Goal: Task Accomplishment & Management: Manage account settings

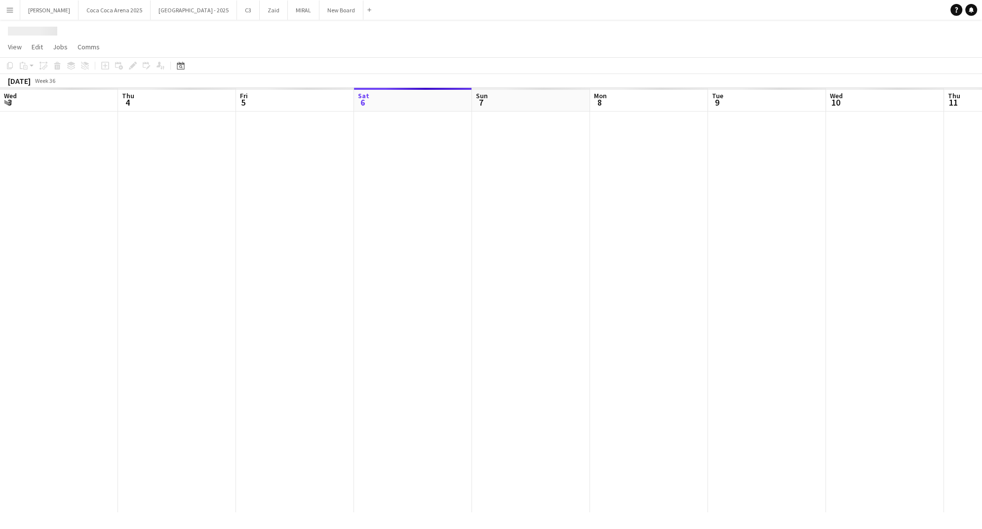
scroll to position [0, 236]
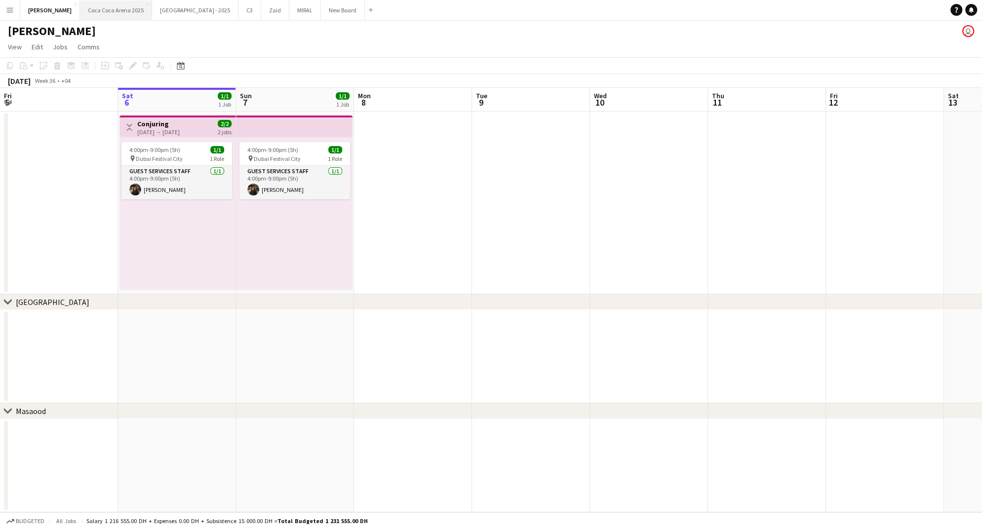
click at [80, 11] on button "Coca Coca Arena 2025 Close" at bounding box center [116, 9] width 72 height 19
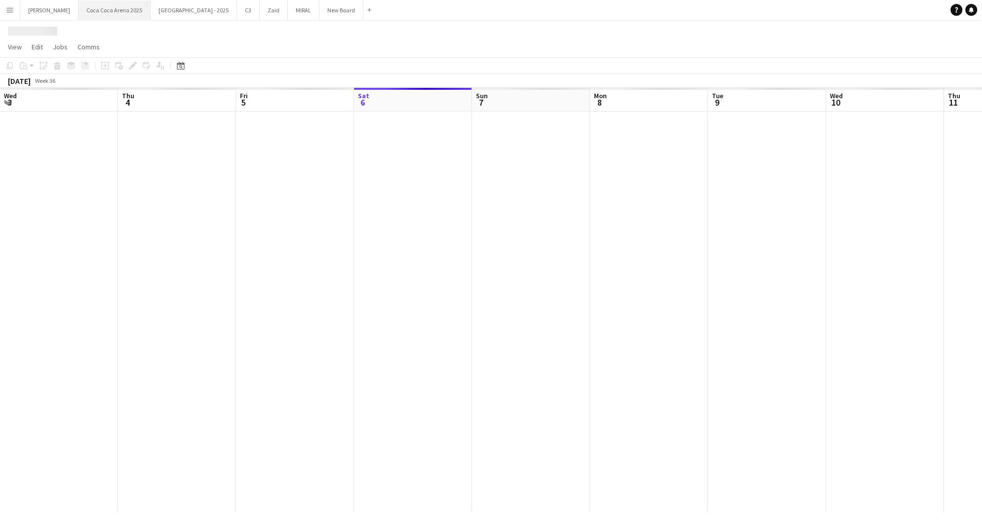
scroll to position [0, 236]
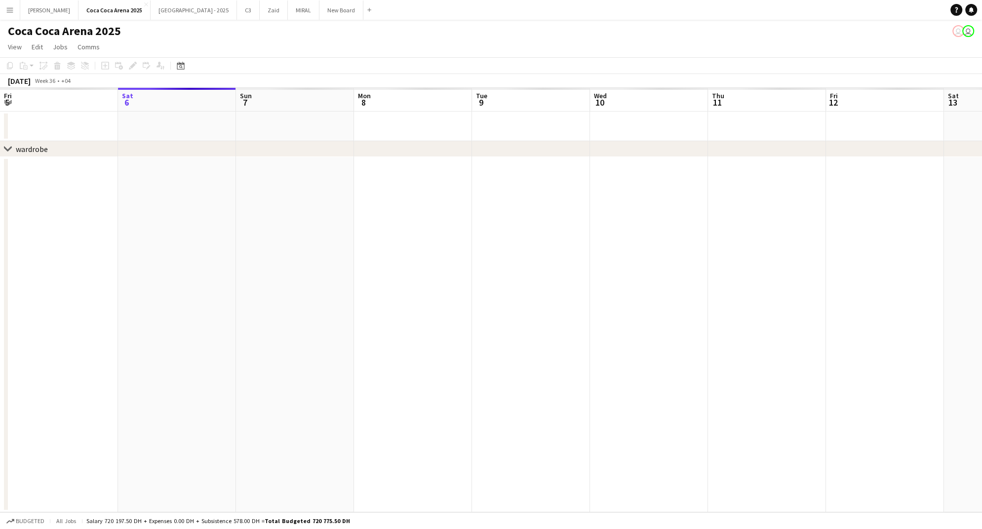
click at [263, 97] on app-board-header-date "Sun 7" at bounding box center [295, 100] width 118 height 24
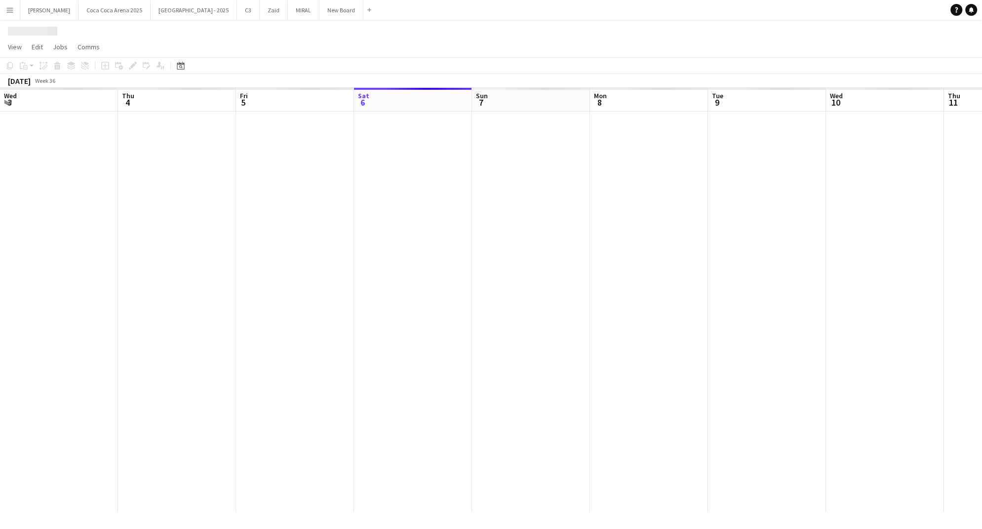
scroll to position [0, 236]
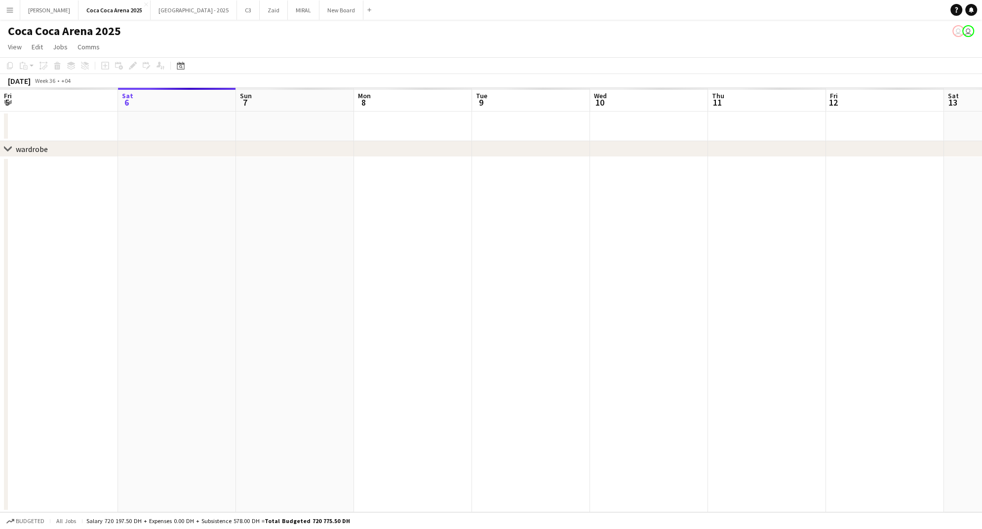
click at [299, 123] on app-date-cell at bounding box center [295, 127] width 118 height 30
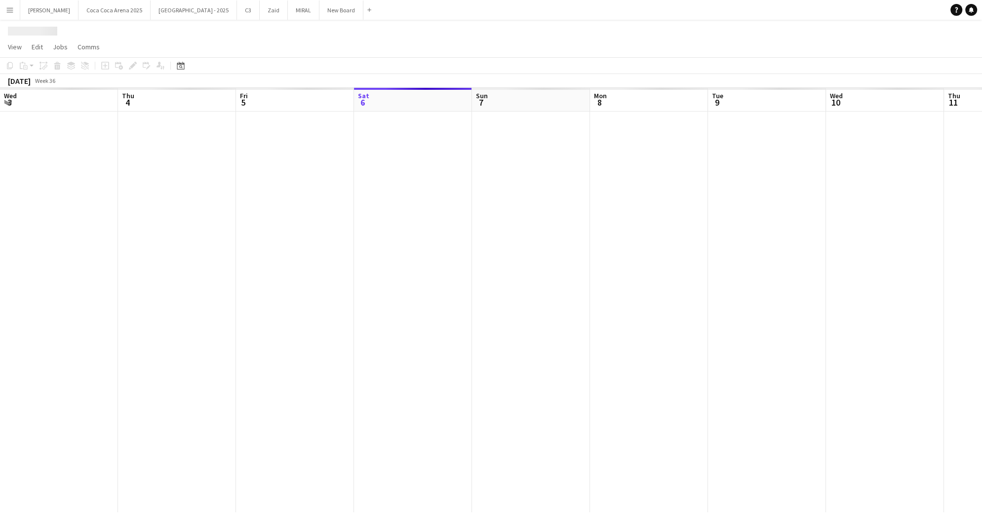
scroll to position [0, 236]
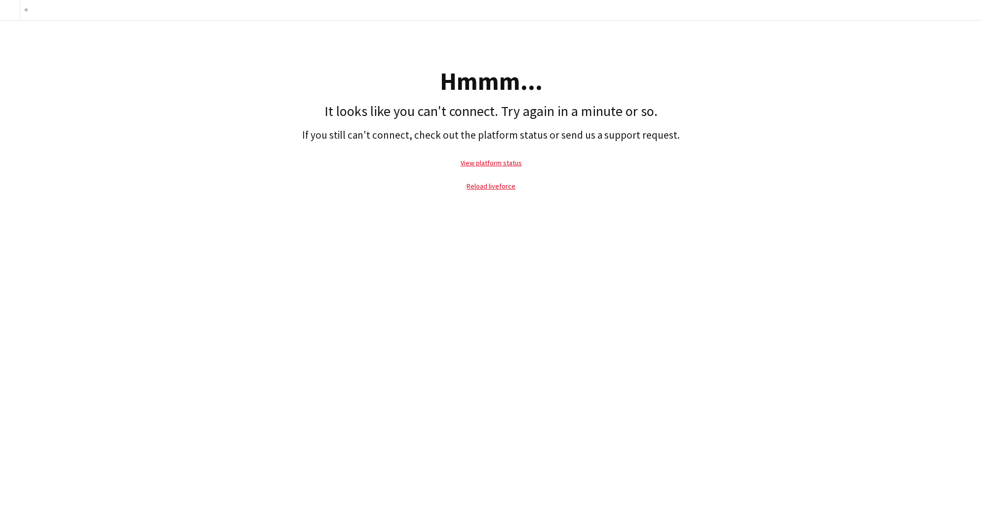
click at [787, 231] on div "Add Hmmm... It looks like you can't connect. Try again in a minute or so. If yo…" at bounding box center [491, 264] width 982 height 529
click at [758, 218] on div "Add Hmmm... It looks like you can't connect. Try again in a minute or so. If yo…" at bounding box center [491, 264] width 982 height 529
click at [492, 183] on link "Reload liveforce" at bounding box center [491, 186] width 49 height 9
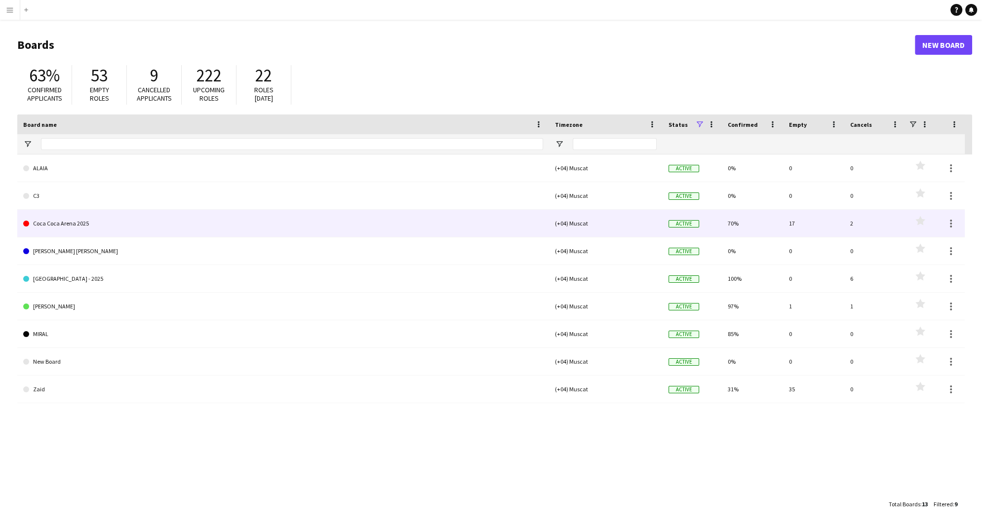
click at [58, 224] on link "Coca Coca Arena 2025" at bounding box center [283, 224] width 520 height 28
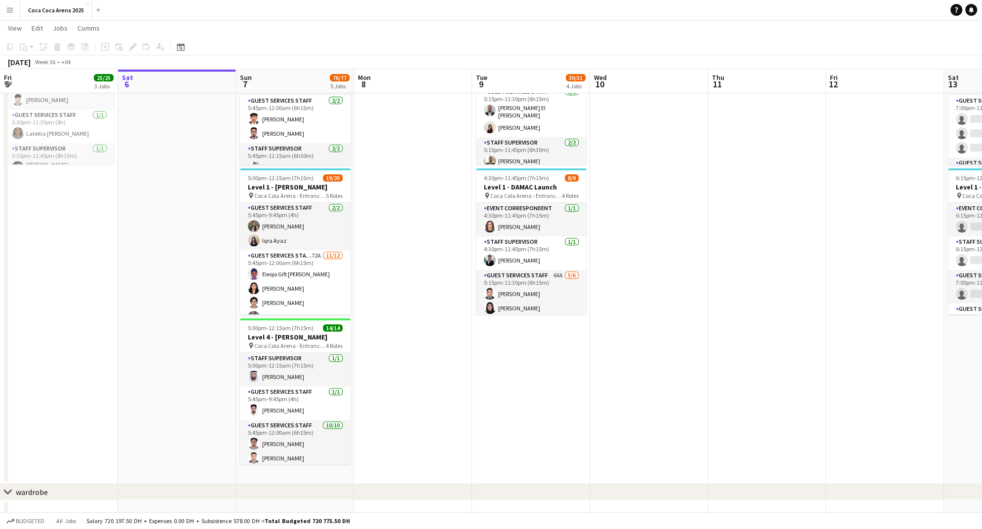
scroll to position [97, 0]
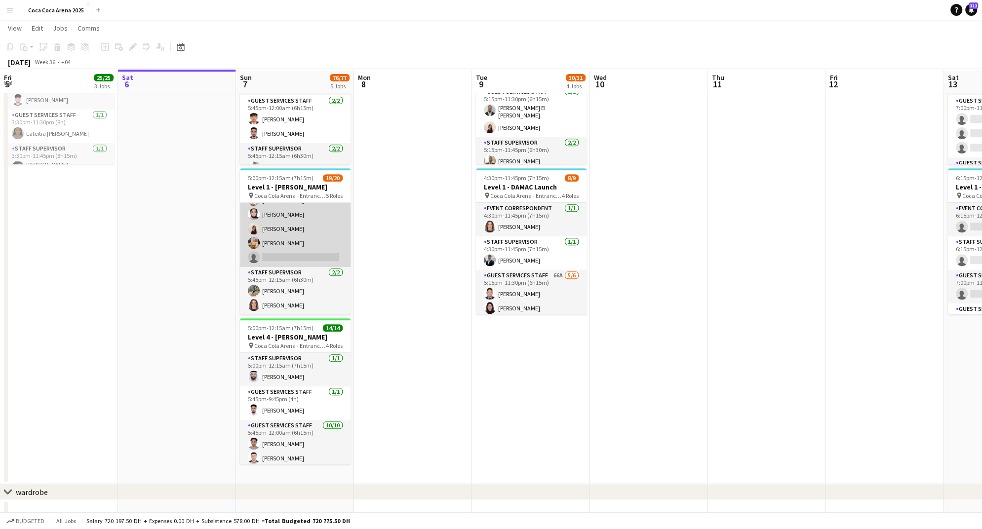
click at [276, 255] on app-card-role "Guest Services Staff 72A [DATE] 5:45pm-12:00am (6h15m) Eleojo Gift [PERSON_NAME…" at bounding box center [295, 171] width 111 height 191
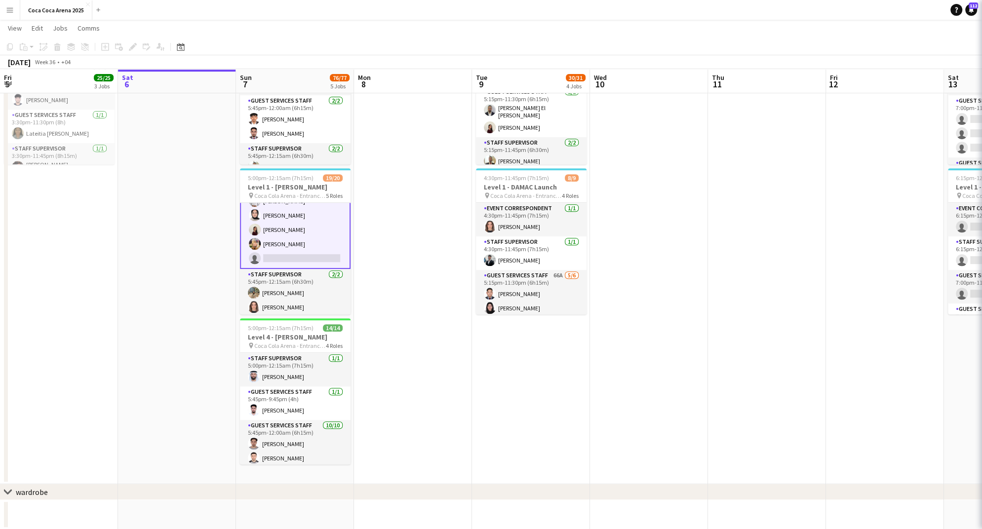
scroll to position [272, 0]
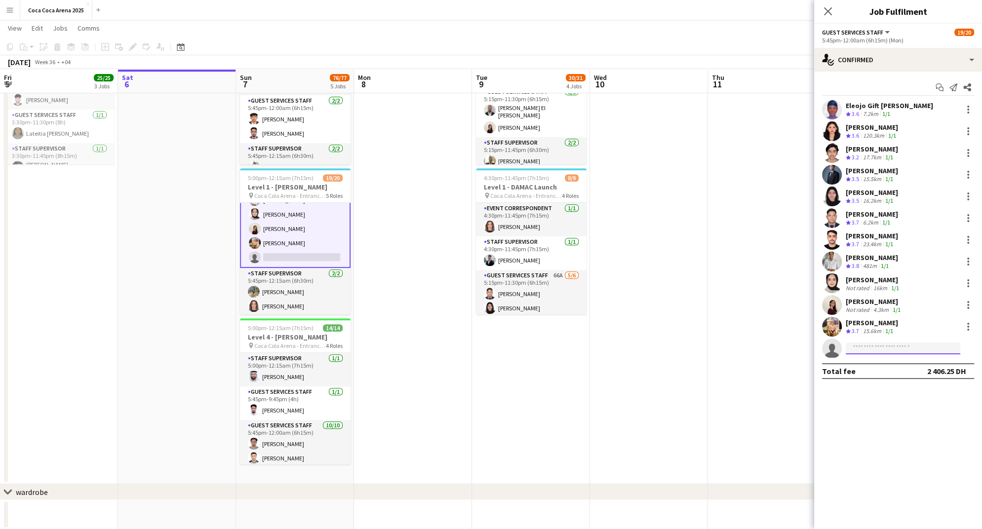
click at [953, 348] on input at bounding box center [903, 349] width 115 height 12
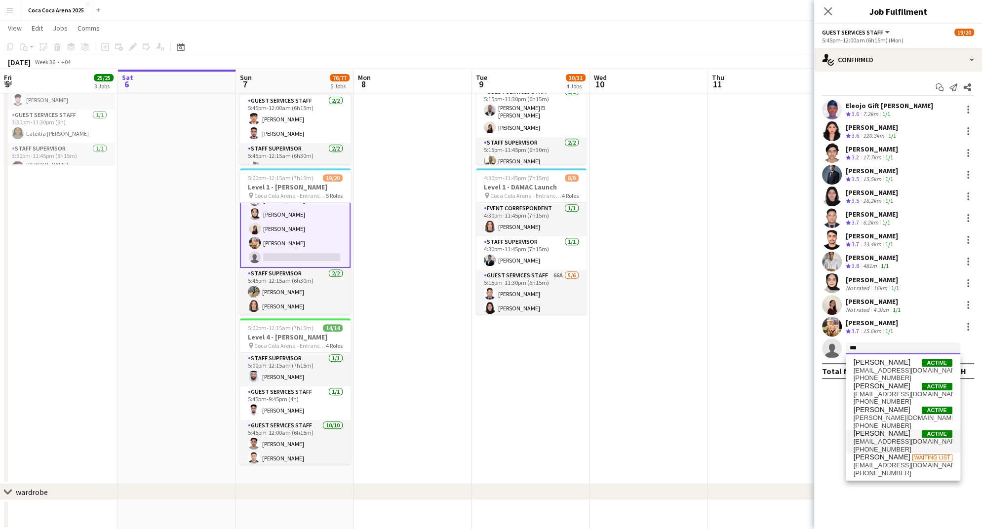
type input "***"
click at [892, 436] on span "[PERSON_NAME]" at bounding box center [882, 434] width 57 height 8
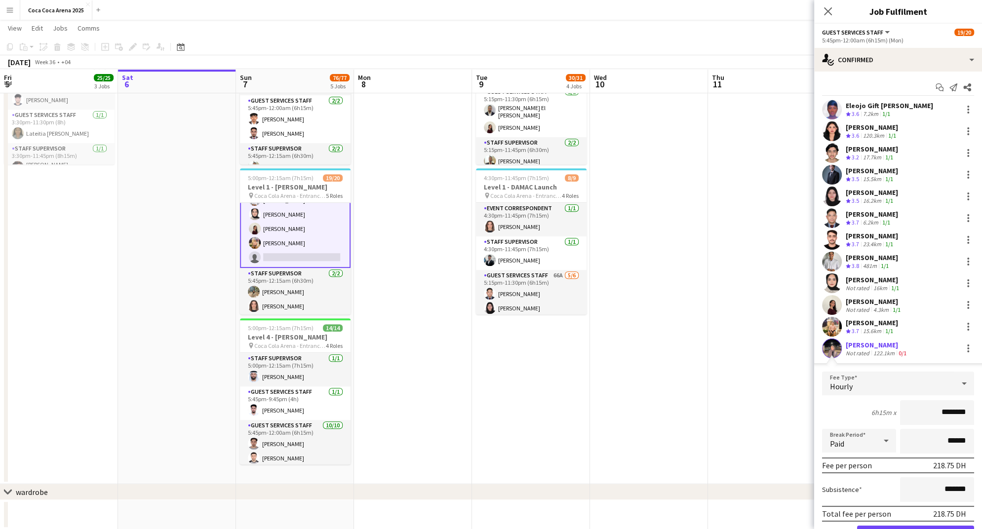
click at [835, 347] on app-user-avatar at bounding box center [832, 349] width 20 height 20
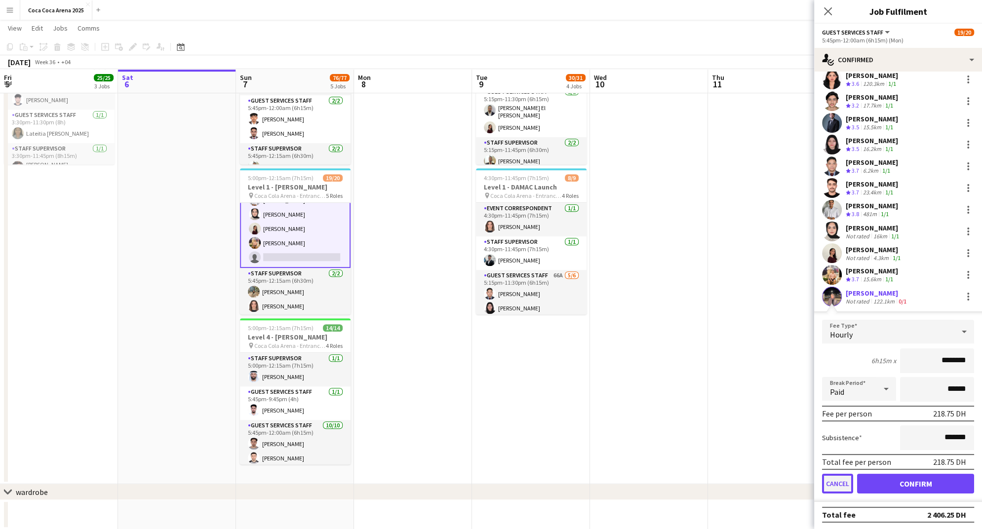
click at [846, 481] on button "Cancel" at bounding box center [837, 484] width 31 height 20
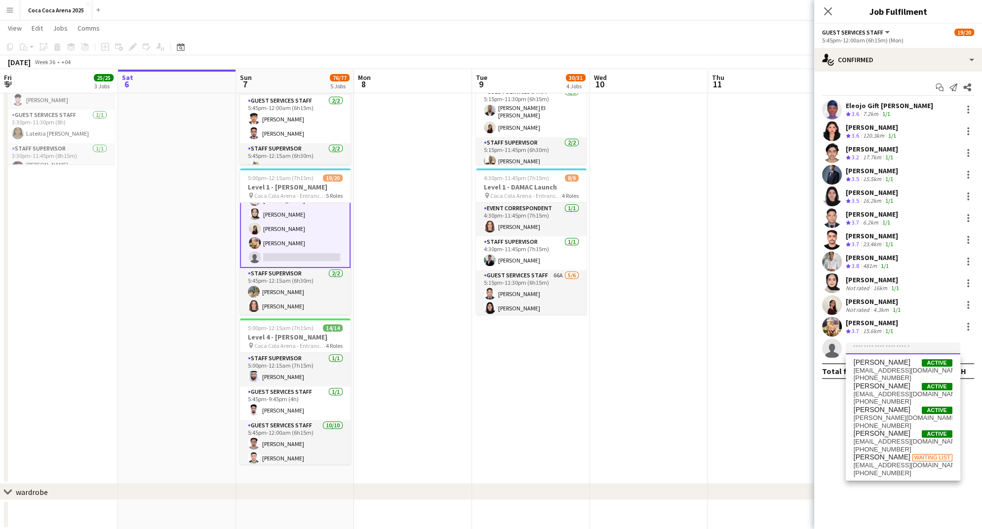
click at [862, 346] on input at bounding box center [903, 349] width 115 height 12
type input "****"
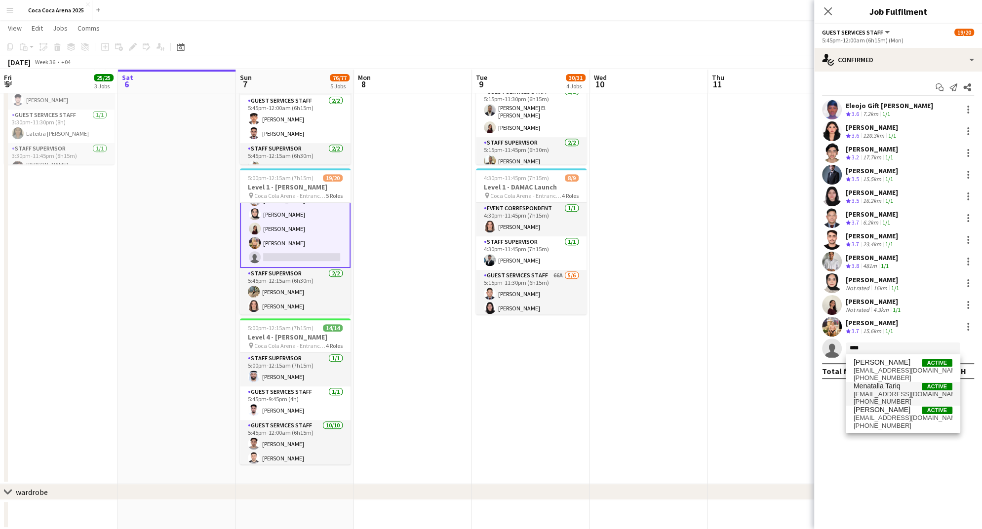
click at [859, 387] on span "Menatalla Tariq" at bounding box center [877, 386] width 47 height 8
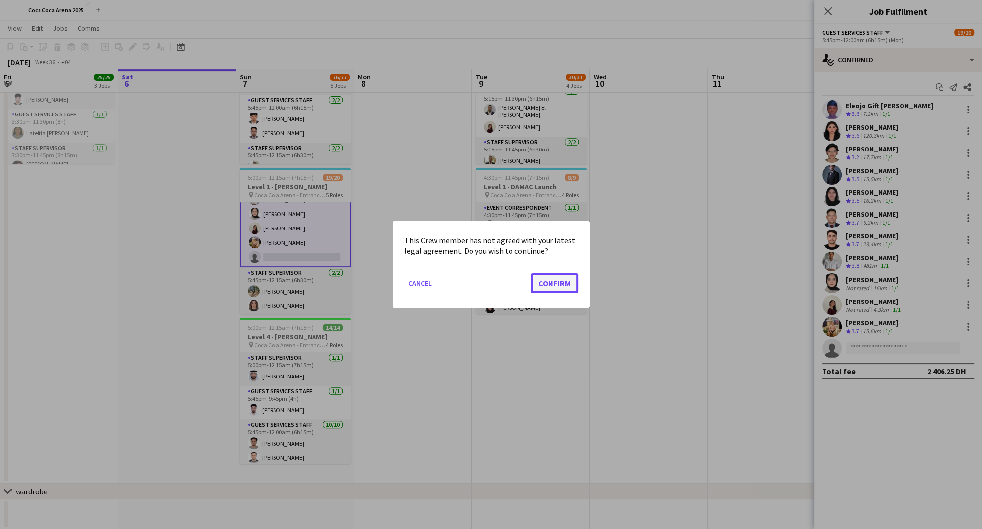
click at [563, 278] on button "Confirm" at bounding box center [554, 284] width 47 height 20
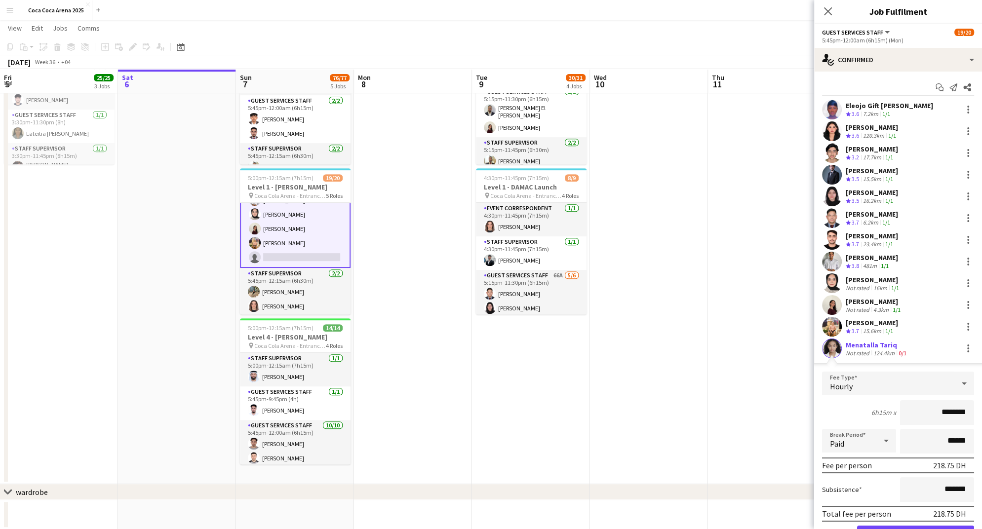
scroll to position [52, 0]
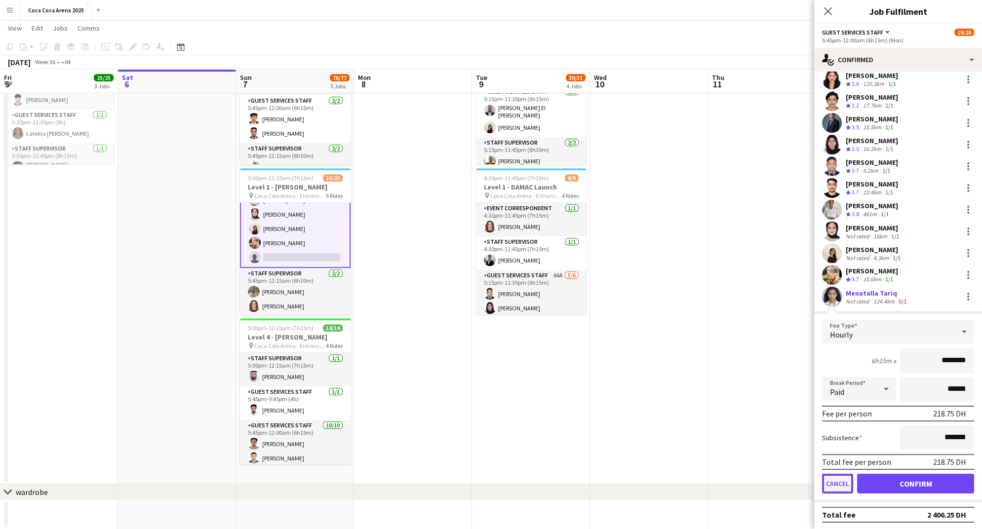
click at [836, 479] on button "Cancel" at bounding box center [837, 484] width 31 height 20
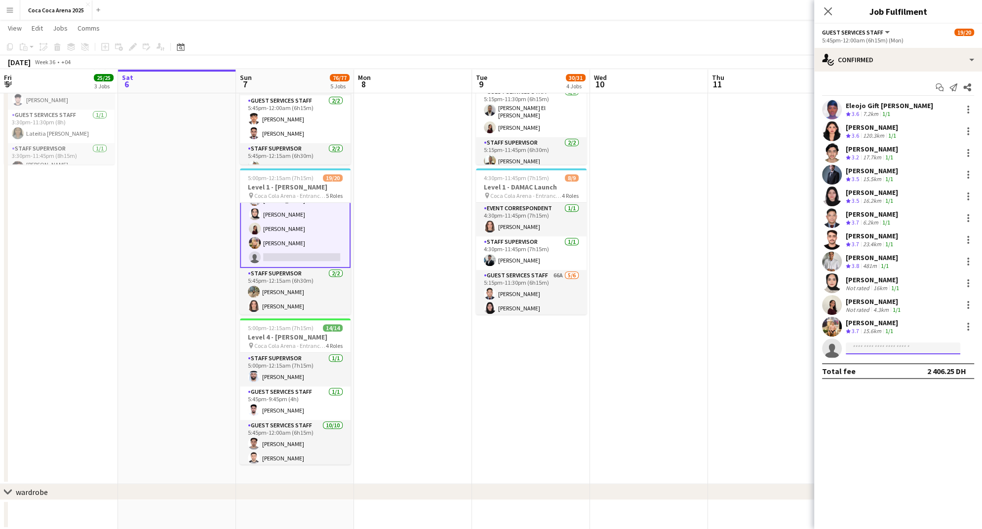
click at [861, 347] on input at bounding box center [903, 349] width 115 height 12
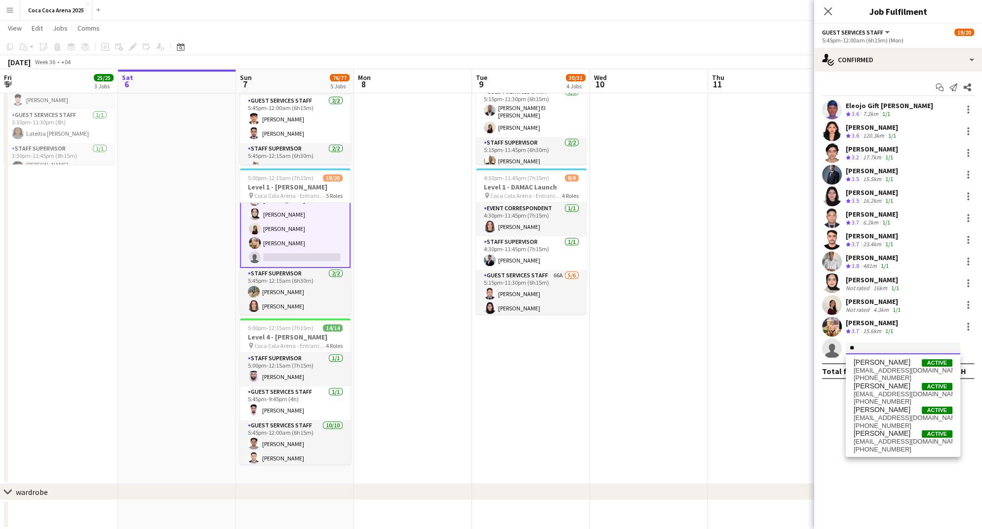
type input "*"
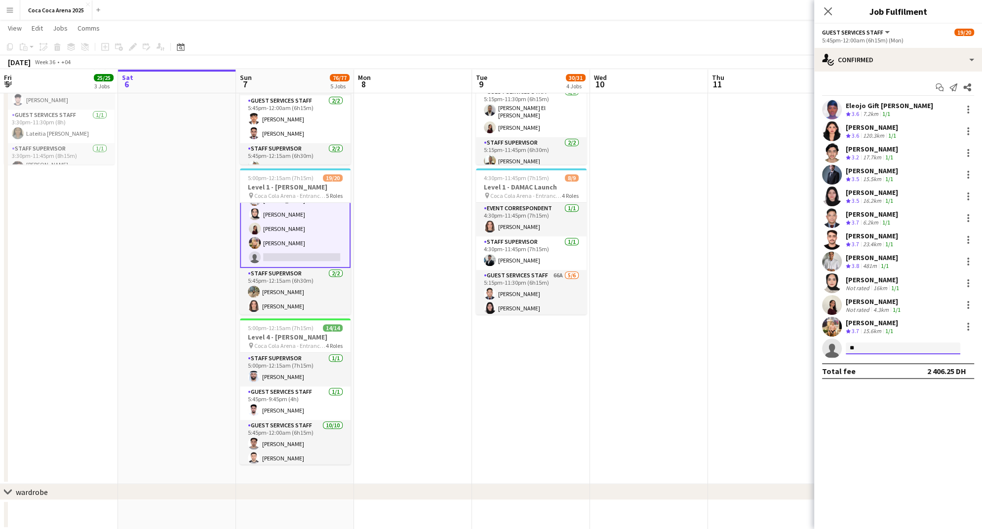
type input "*"
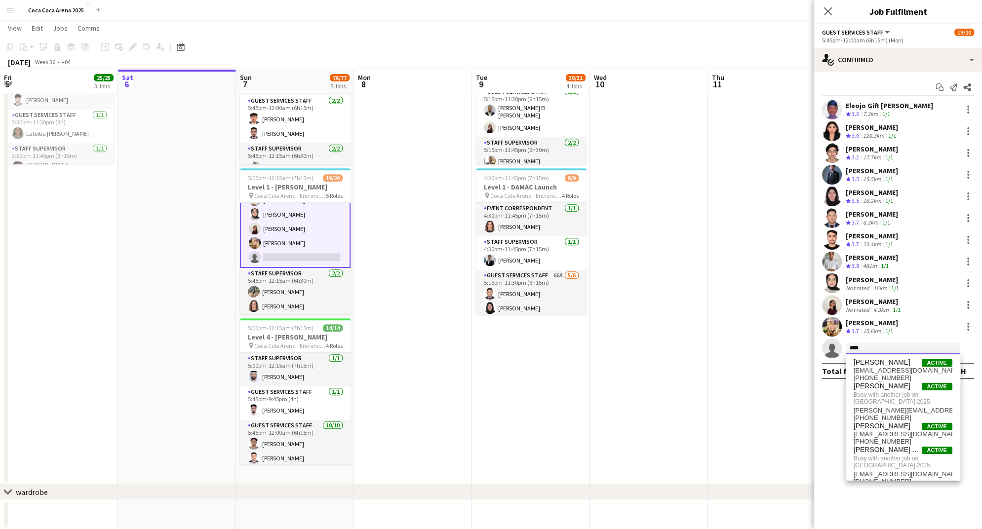
type input "****"
click at [822, 434] on mat-expansion-panel "check Confirmed Start chat Send notification Share Eleojo Gift [PERSON_NAME] Cr…" at bounding box center [898, 301] width 168 height 458
click at [880, 348] on input "****" at bounding box center [903, 349] width 115 height 12
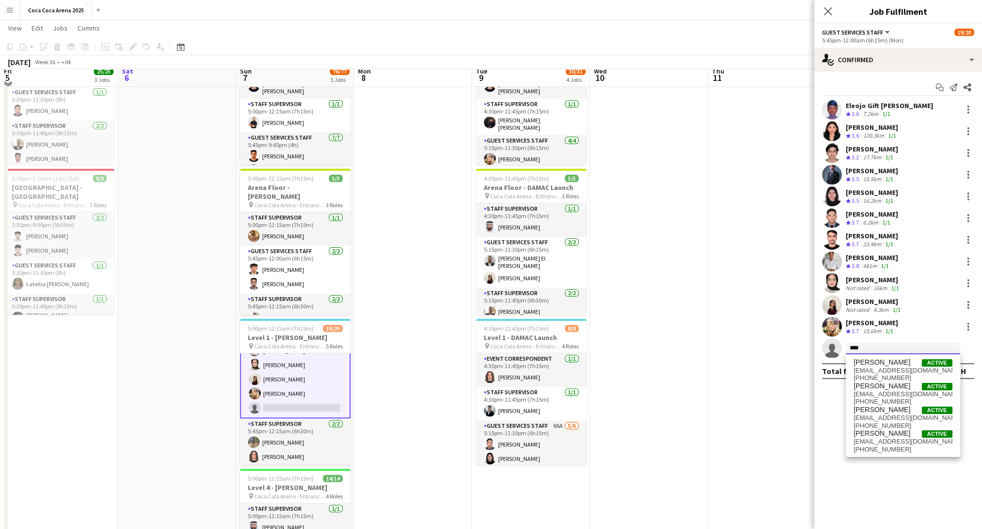
scroll to position [267, 0]
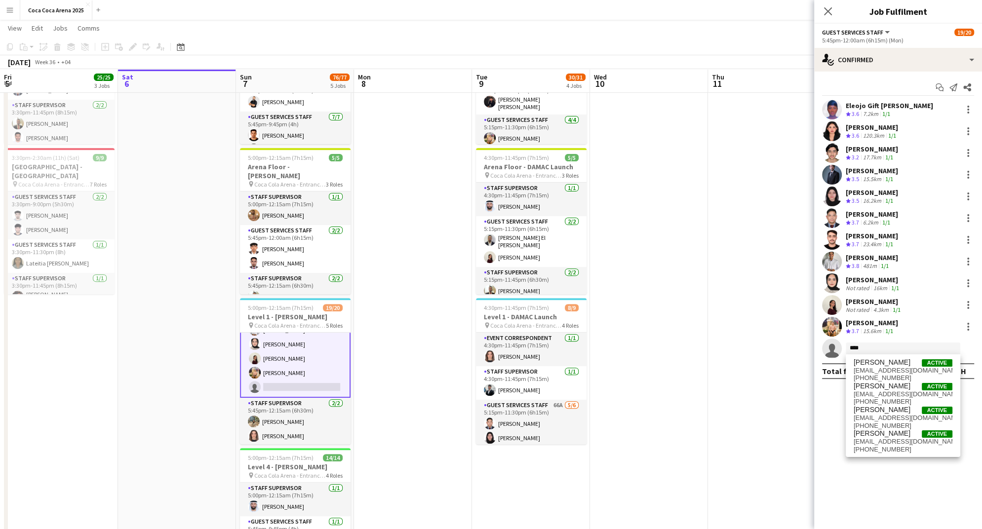
click at [882, 500] on mat-expansion-panel "check Confirmed Start chat Send notification Share Eleojo Gift [PERSON_NAME] Cr…" at bounding box center [898, 301] width 168 height 458
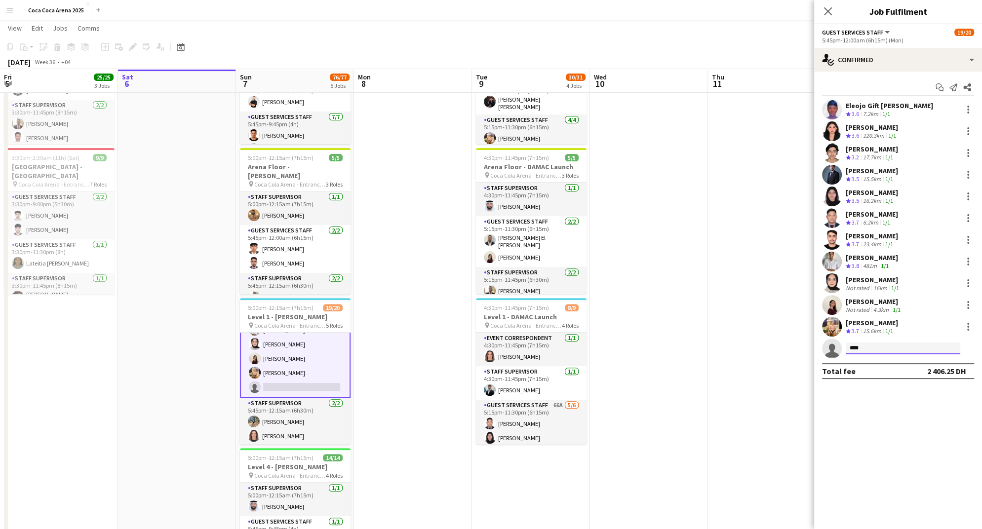
click at [902, 353] on input "****" at bounding box center [903, 349] width 115 height 12
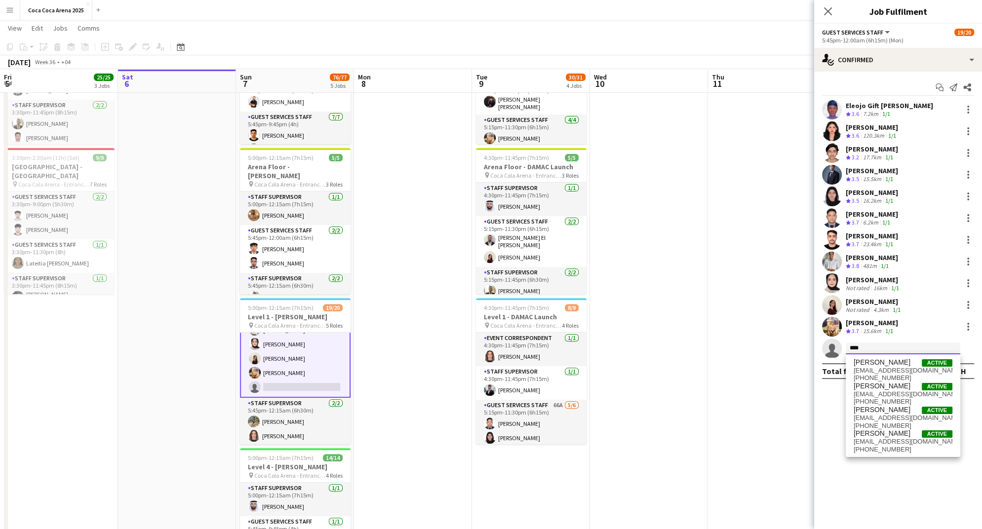
click at [902, 353] on input "****" at bounding box center [903, 349] width 115 height 12
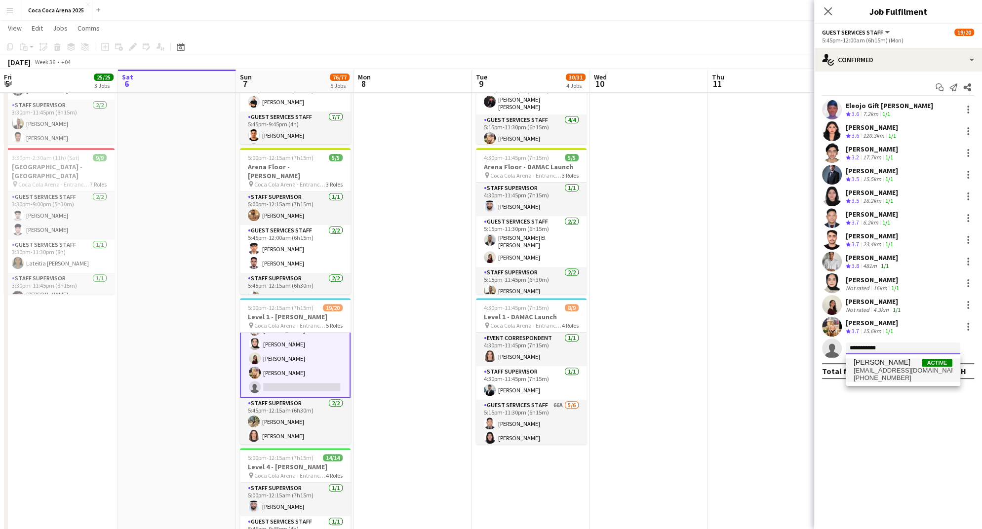
type input "**********"
click at [904, 376] on span "[PHONE_NUMBER]" at bounding box center [903, 378] width 99 height 8
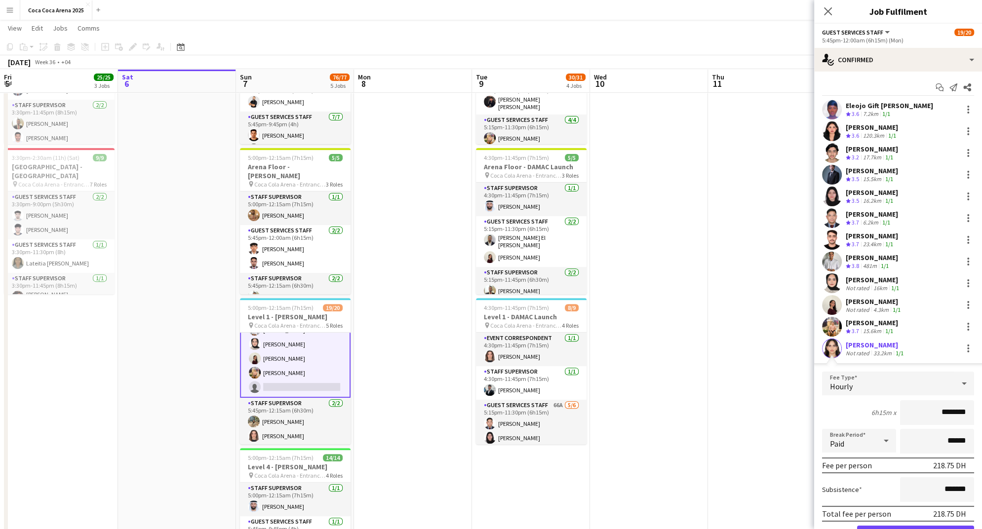
scroll to position [52, 0]
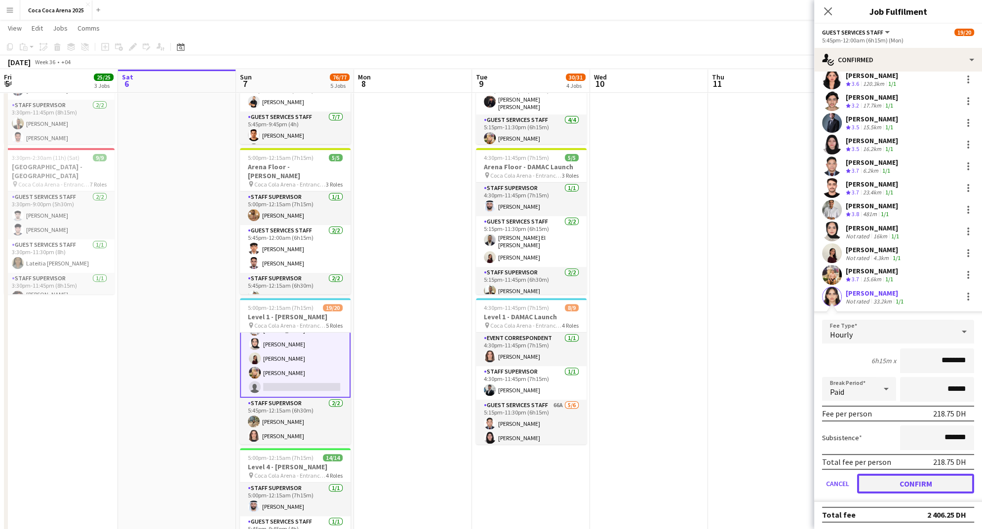
click at [896, 482] on button "Confirm" at bounding box center [915, 484] width 117 height 20
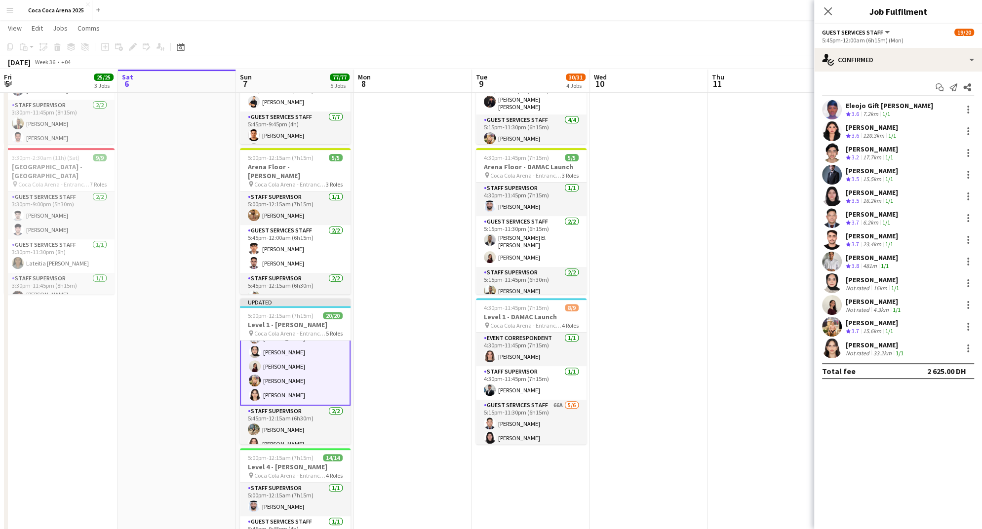
scroll to position [0, 0]
click at [758, 225] on app-date-cell at bounding box center [767, 229] width 118 height 770
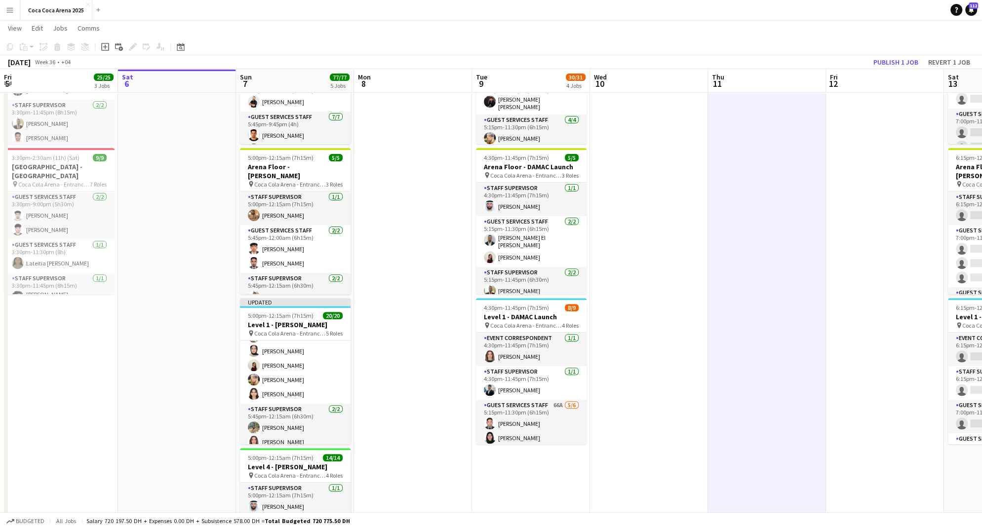
scroll to position [271, 0]
click at [884, 62] on button "Publish 1 job" at bounding box center [895, 62] width 53 height 13
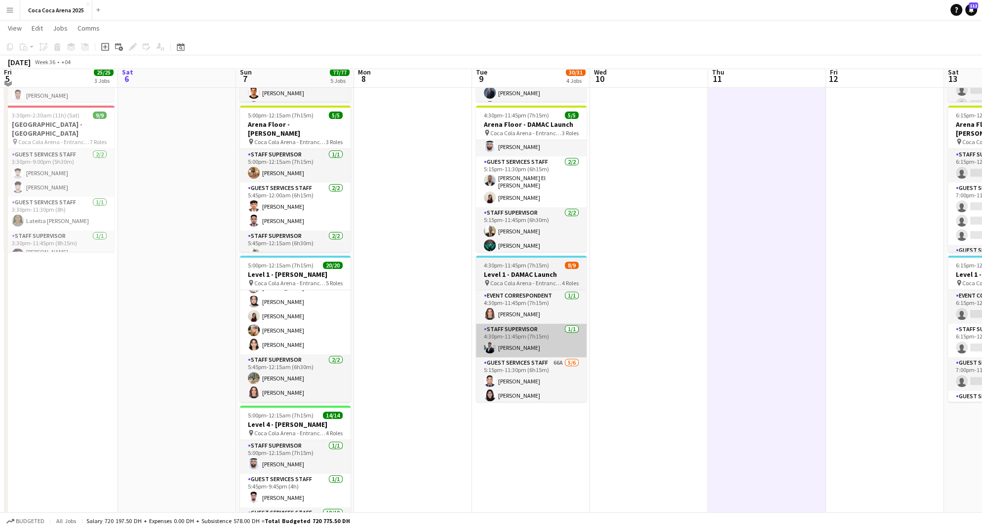
scroll to position [295, 0]
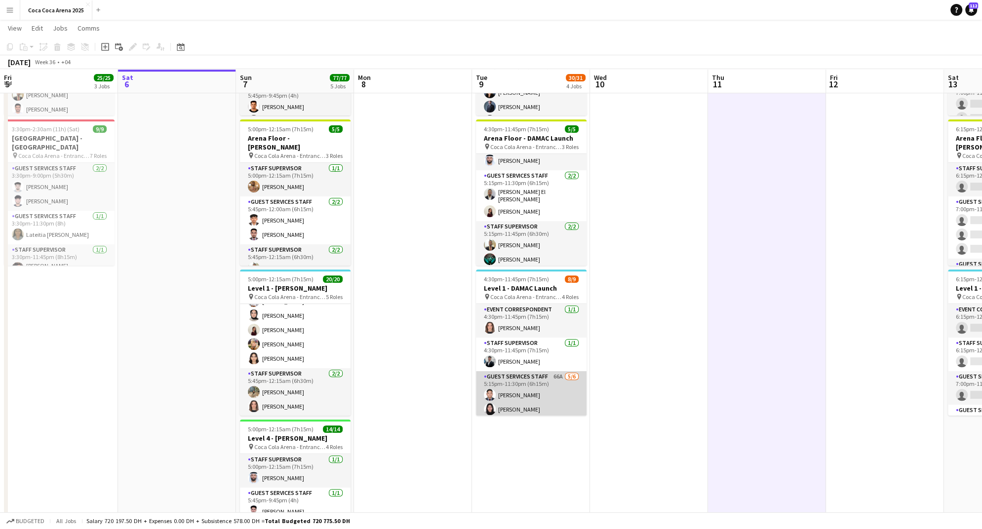
click at [534, 396] on app-card-role "Guest Services Staff 66A [DATE] 5:15pm-11:30pm (6h15m) [PERSON_NAME] Lajum [PER…" at bounding box center [531, 423] width 111 height 105
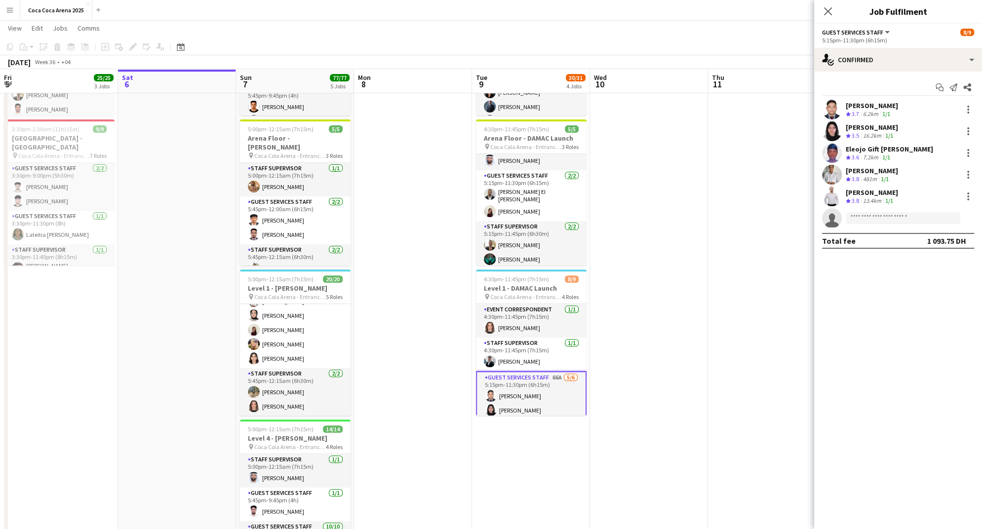
click at [867, 211] on app-invite-slot "single-neutral-actions" at bounding box center [898, 218] width 168 height 20
click at [868, 220] on input at bounding box center [903, 218] width 115 height 12
type input "*****"
click at [876, 232] on span "Miles Direct Malapo" at bounding box center [884, 232] width 61 height 8
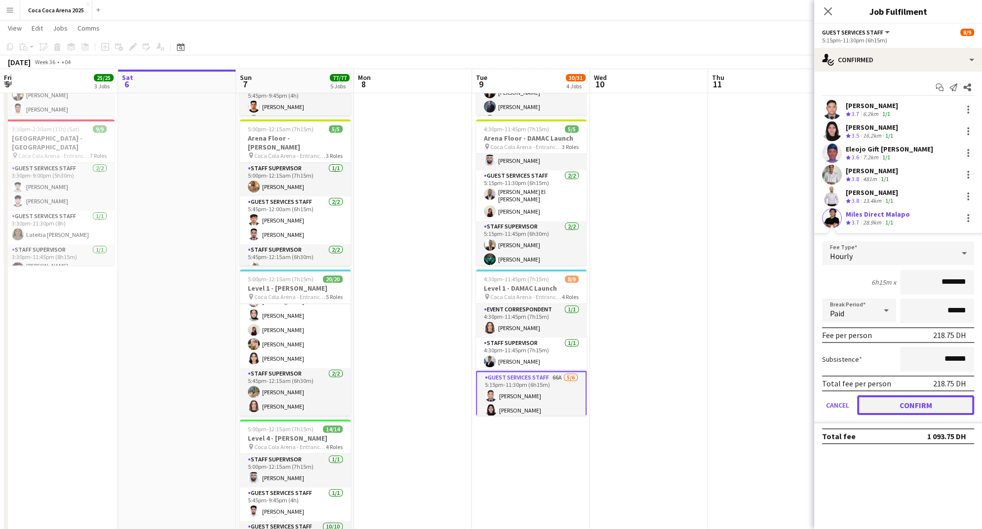
click at [913, 401] on button "Confirm" at bounding box center [915, 405] width 117 height 20
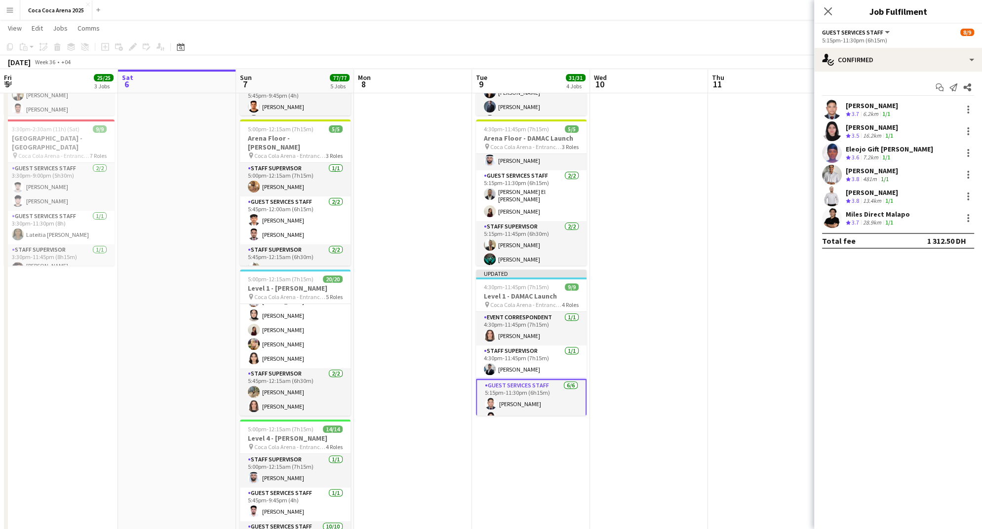
click at [690, 324] on app-date-cell at bounding box center [649, 200] width 118 height 770
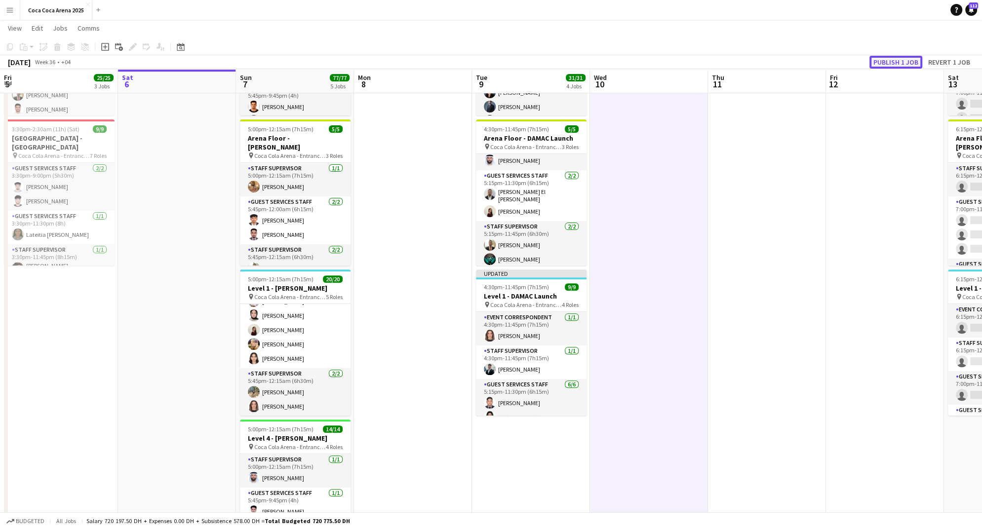
click at [881, 61] on button "Publish 1 job" at bounding box center [895, 62] width 53 height 13
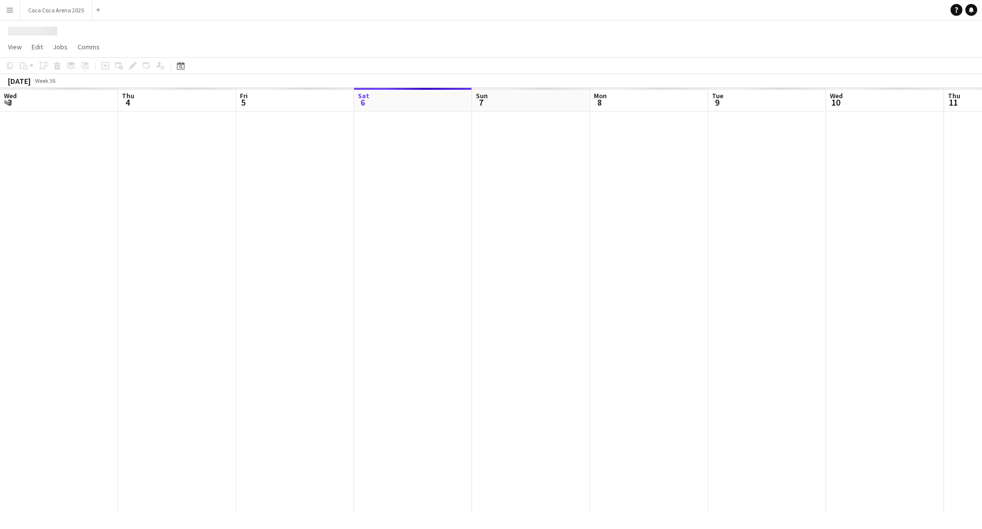
scroll to position [0, 236]
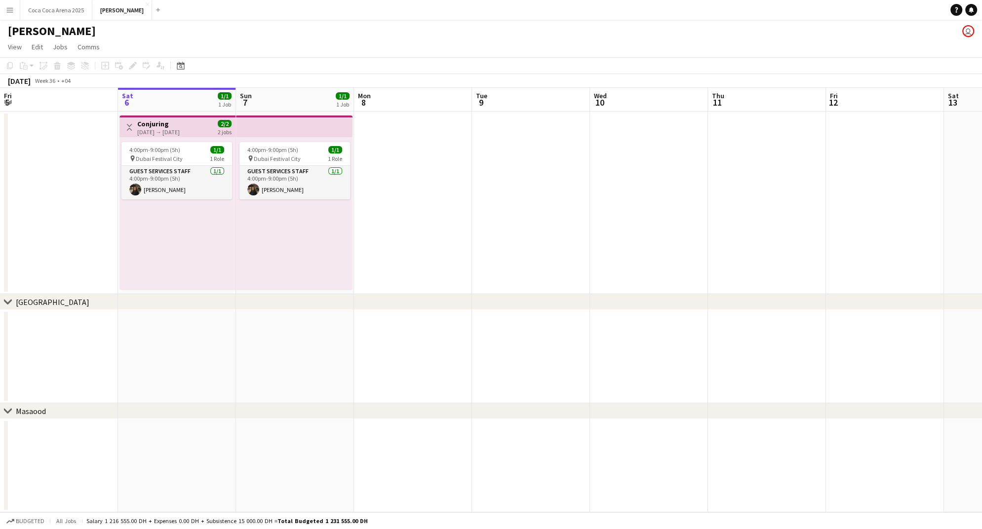
click at [12, 11] on app-icon "Menu" at bounding box center [10, 10] width 8 height 8
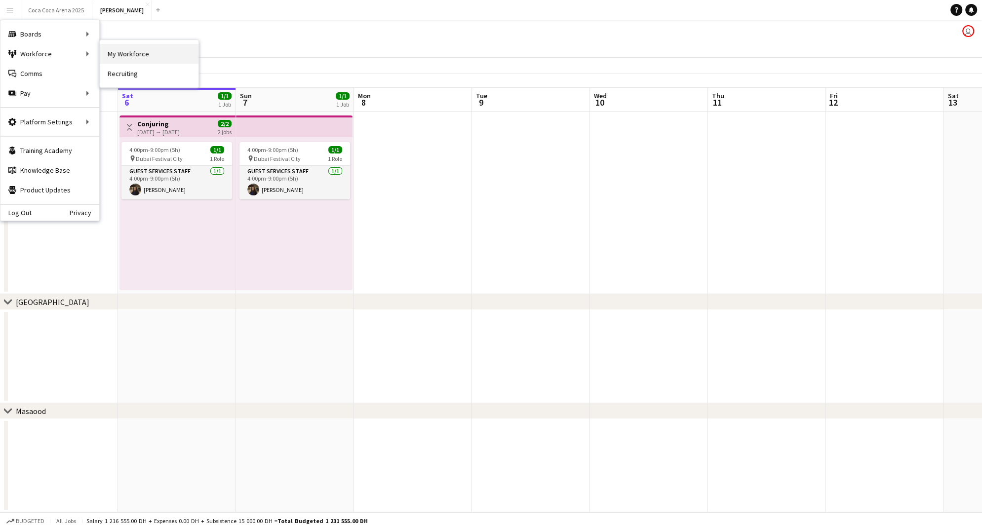
click at [130, 51] on link "My Workforce" at bounding box center [149, 54] width 99 height 20
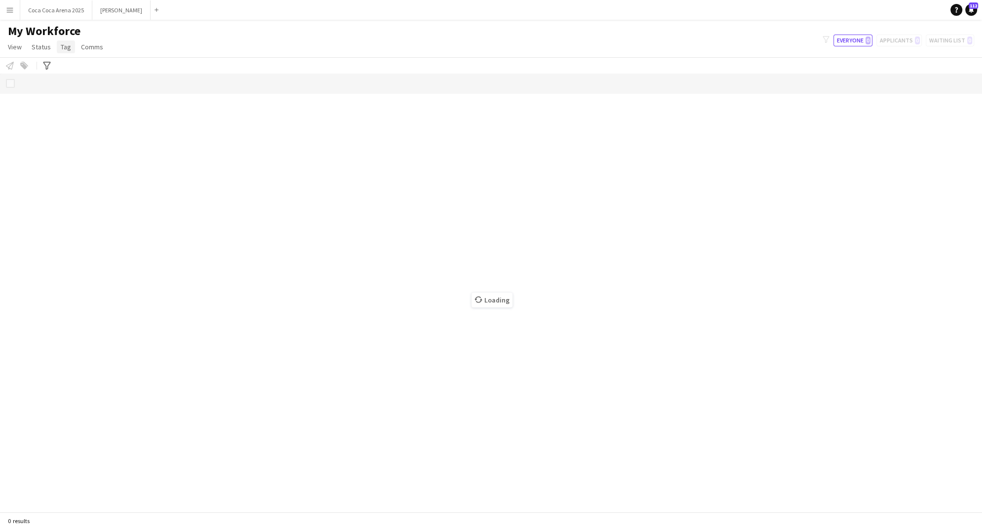
click at [63, 44] on span "Tag" at bounding box center [66, 46] width 10 height 9
click at [8, 8] on app-icon "Menu" at bounding box center [10, 10] width 8 height 8
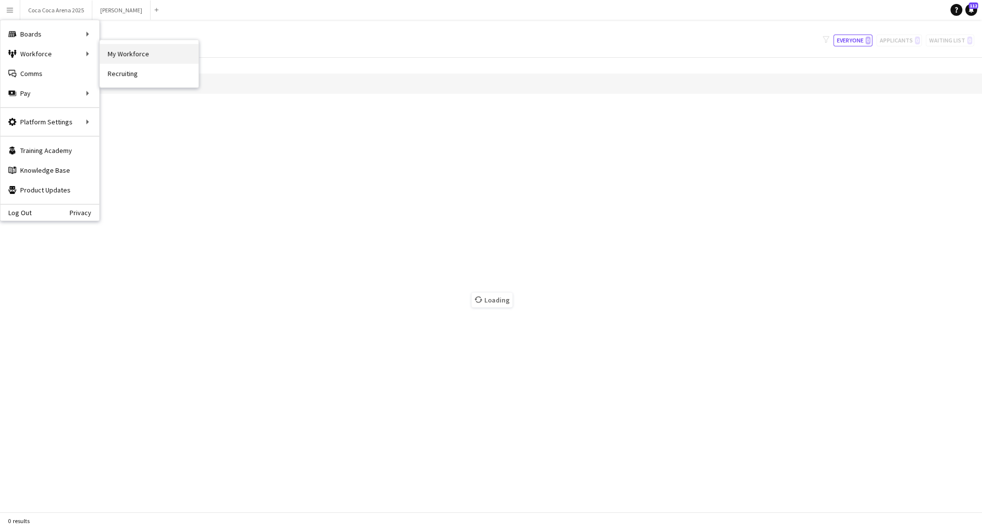
click at [109, 47] on link "My Workforce" at bounding box center [149, 54] width 99 height 20
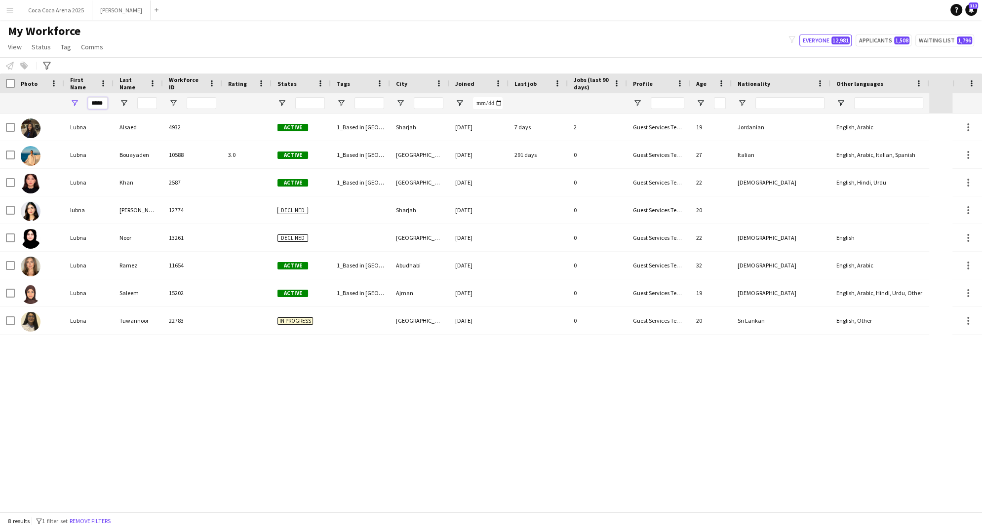
click at [92, 102] on input "*****" at bounding box center [98, 103] width 20 height 12
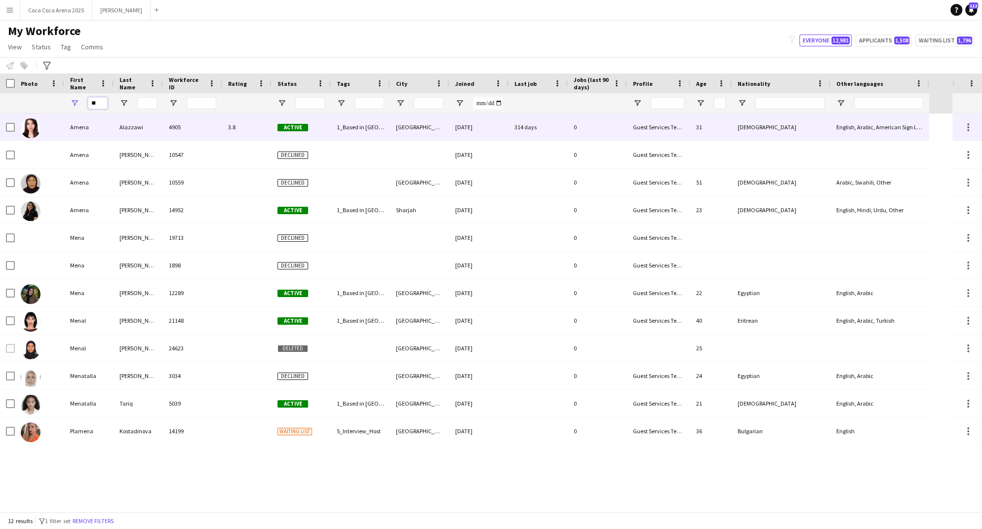
type input "*"
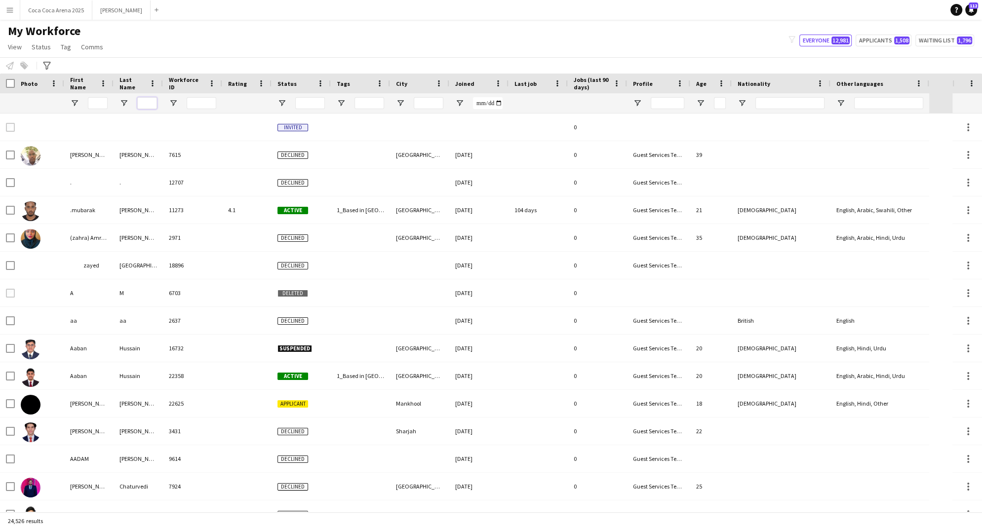
click at [146, 98] on input "Last Name Filter Input" at bounding box center [147, 103] width 20 height 12
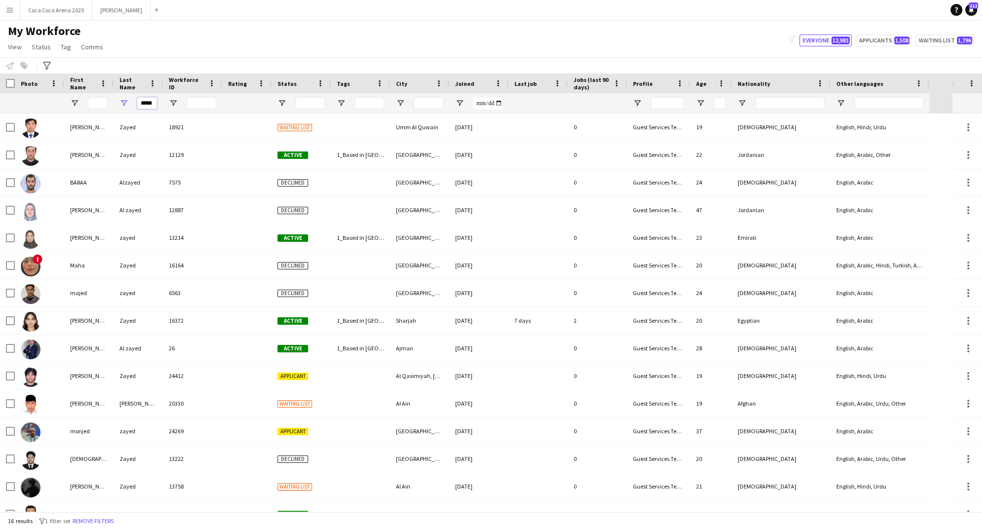
type input "*****"
click at [93, 99] on input "First Name Filter Input" at bounding box center [98, 103] width 20 height 12
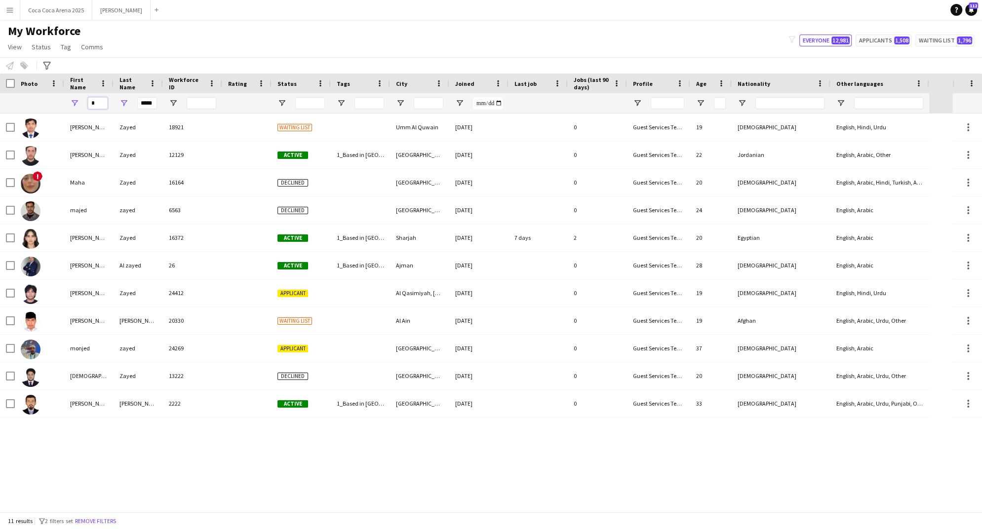
type input "*"
